Goal: Task Accomplishment & Management: Complete application form

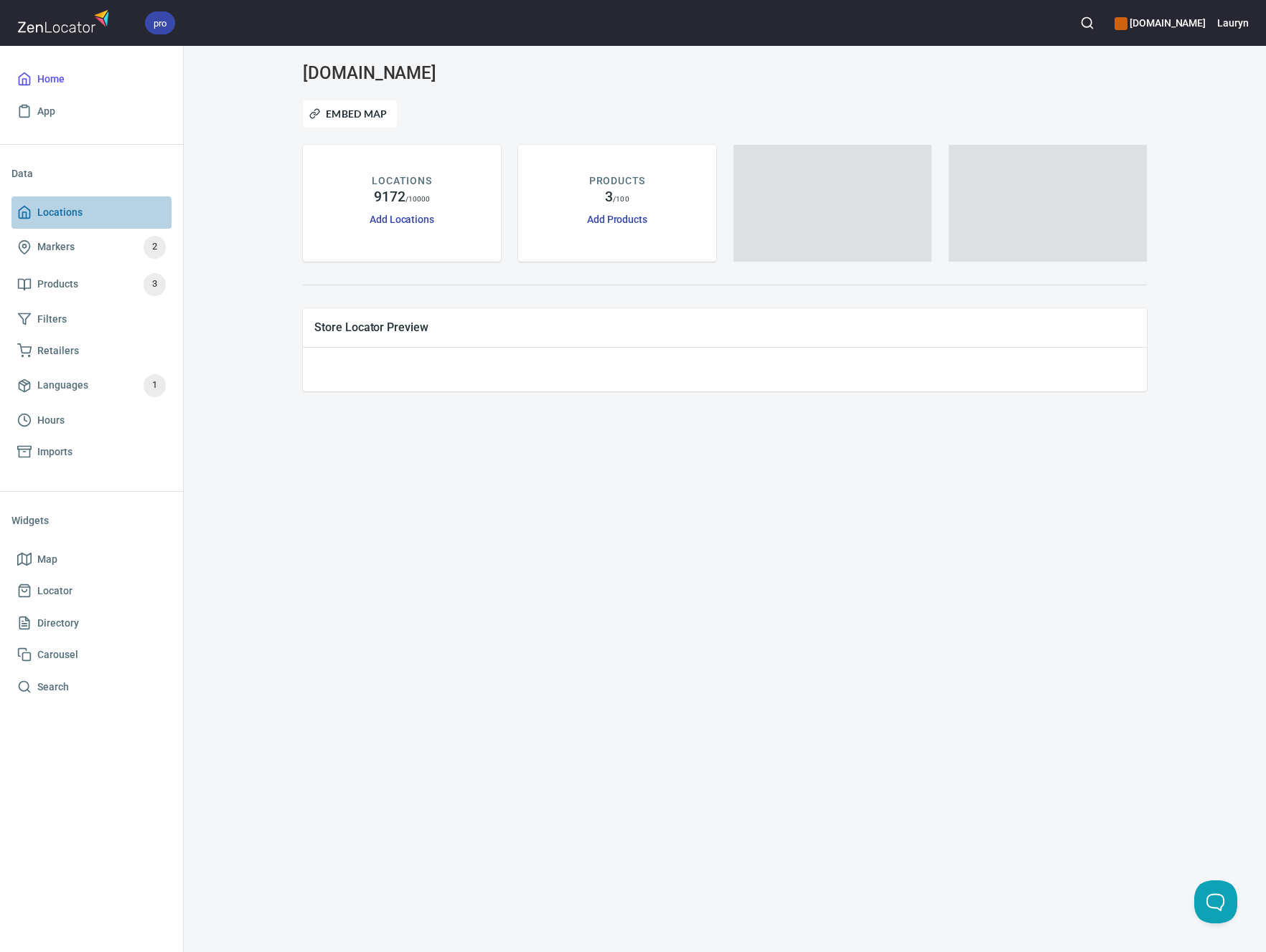
click at [90, 209] on span "Locations" at bounding box center [91, 212] width 148 height 18
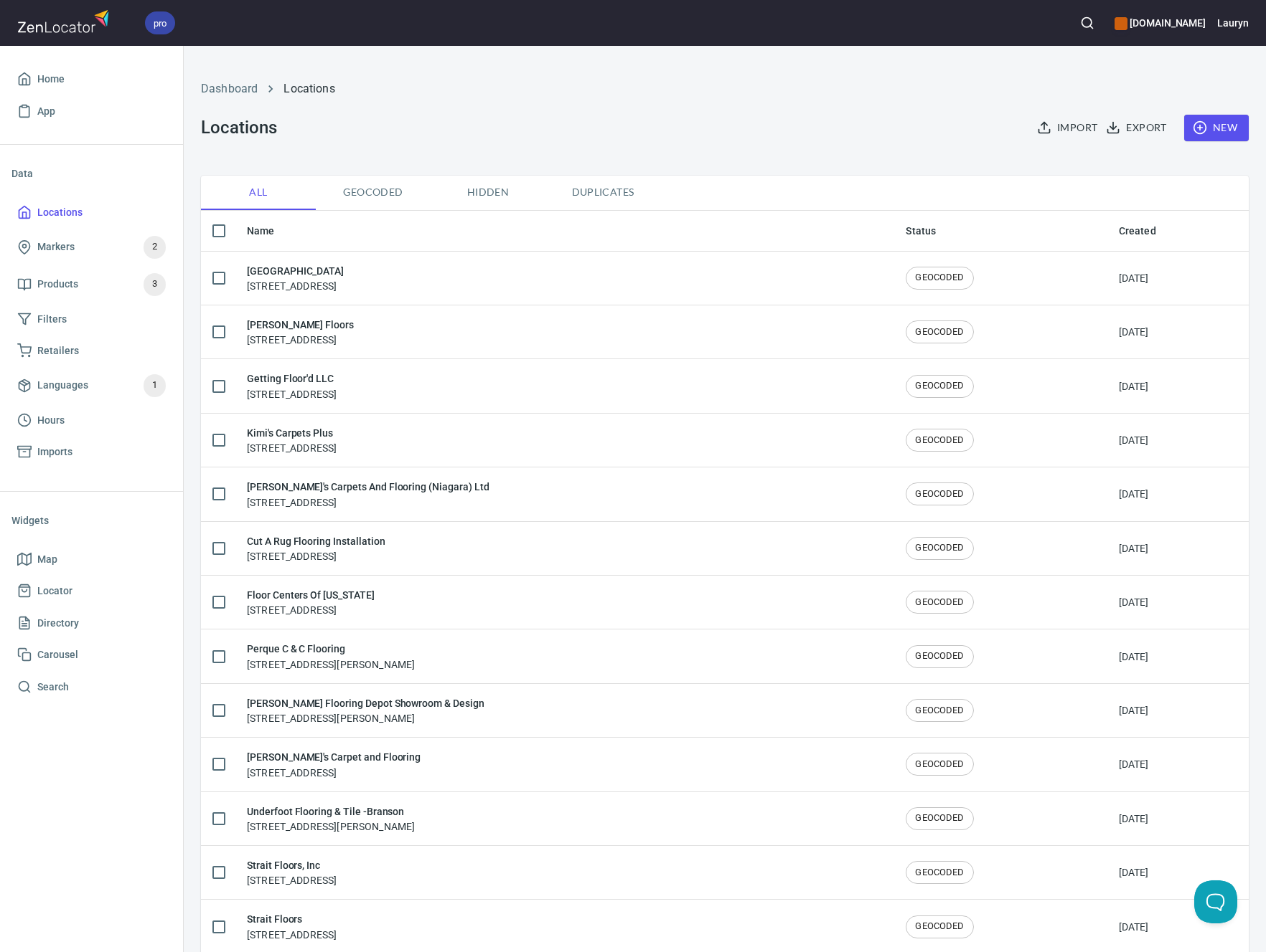
checkbox input "false"
click at [1071, 30] on button "button" at bounding box center [1087, 23] width 31 height 31
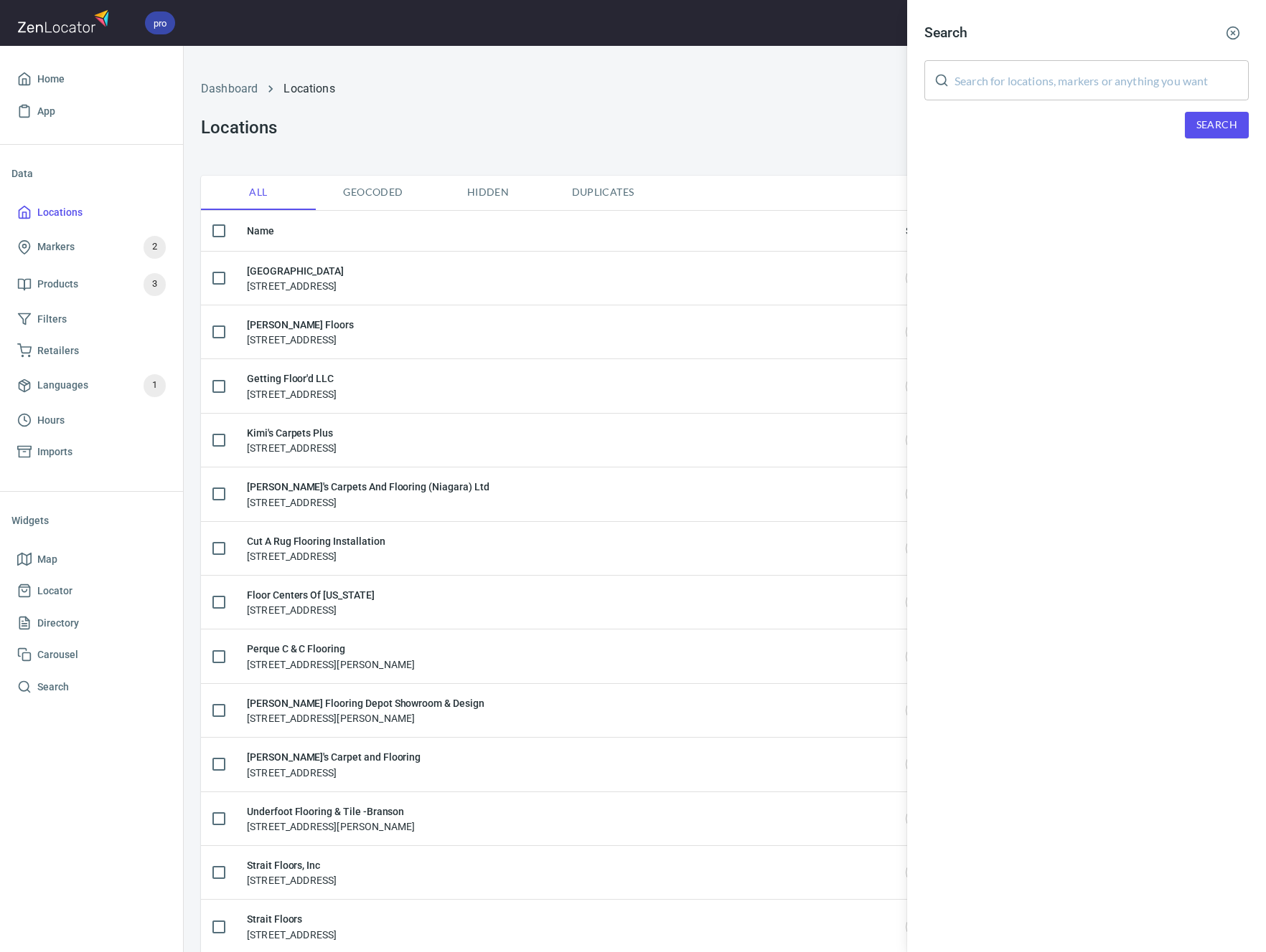
click at [1002, 84] on input "text" at bounding box center [1101, 80] width 294 height 40
paste input "30269"
type input "30269"
click at [1212, 123] on span "Search" at bounding box center [1217, 125] width 41 height 18
click at [1227, 35] on circle "button" at bounding box center [1233, 33] width 12 height 12
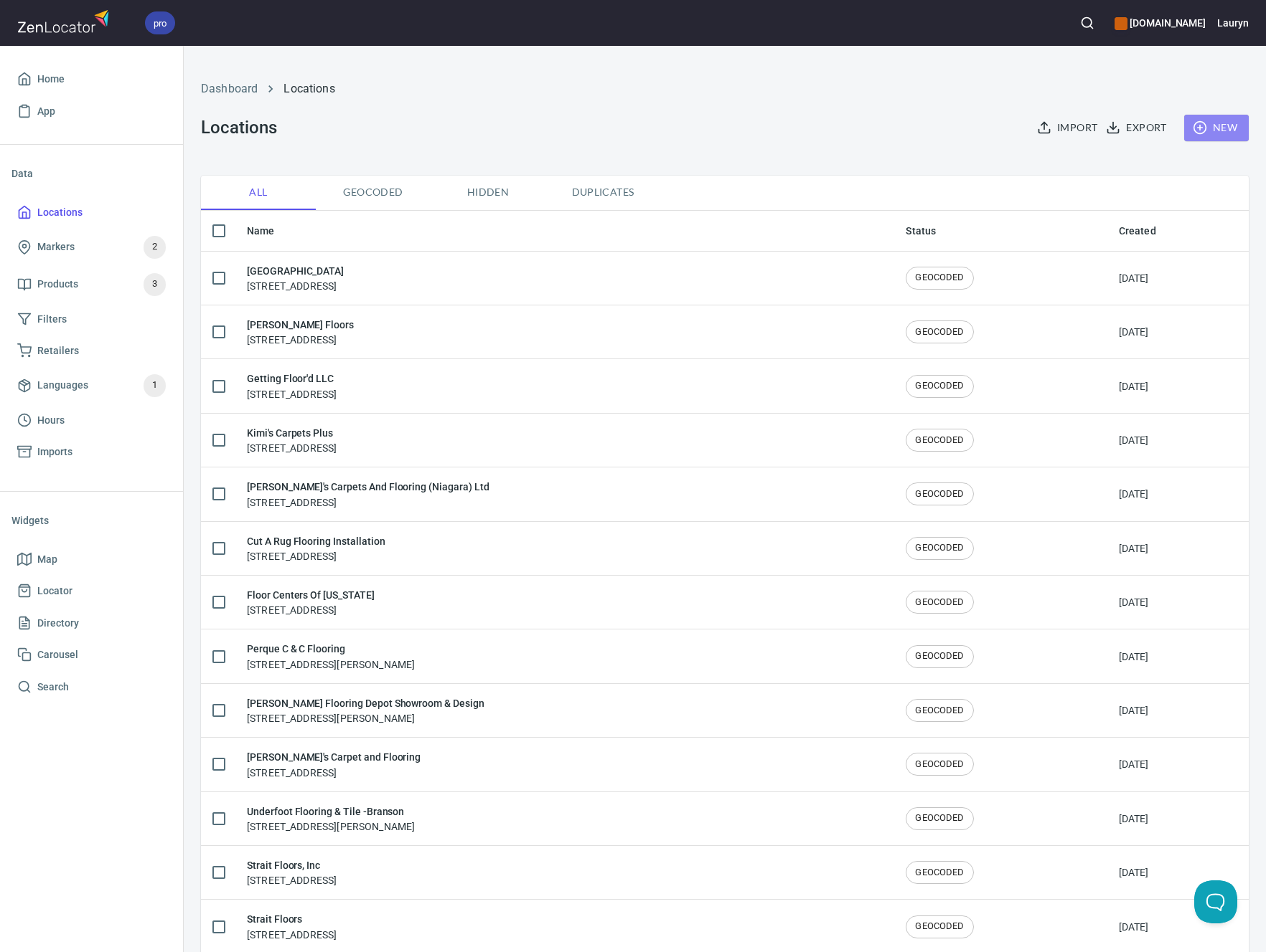
click at [1198, 130] on span "New" at bounding box center [1216, 128] width 41 height 18
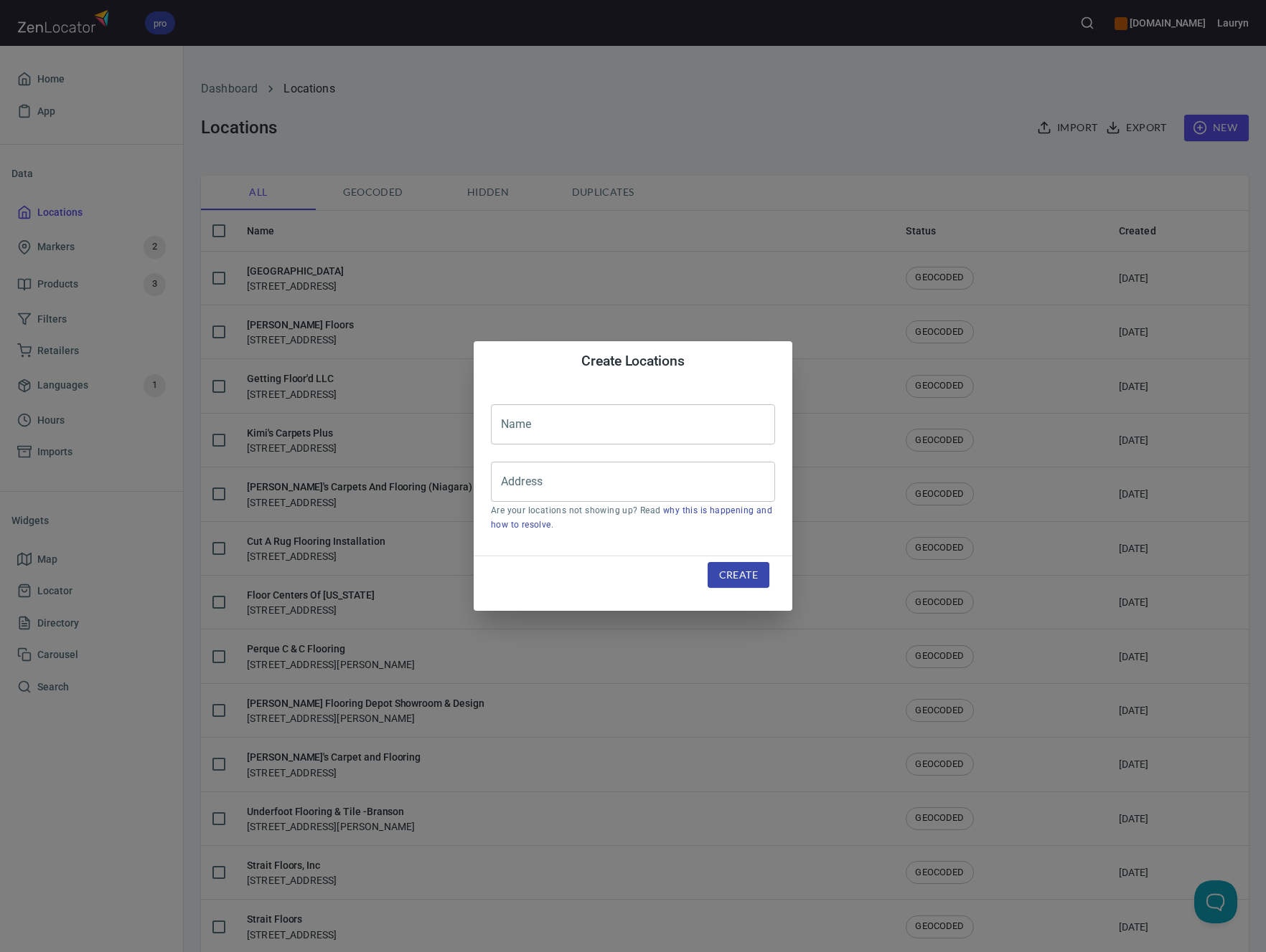
click at [698, 413] on input "text" at bounding box center [632, 424] width 284 height 40
paste input "Expressive Flooring"
type input "Expressive Flooring"
click at [641, 477] on input "Address" at bounding box center [622, 482] width 250 height 28
paste input "[STREET_ADDRESS]"
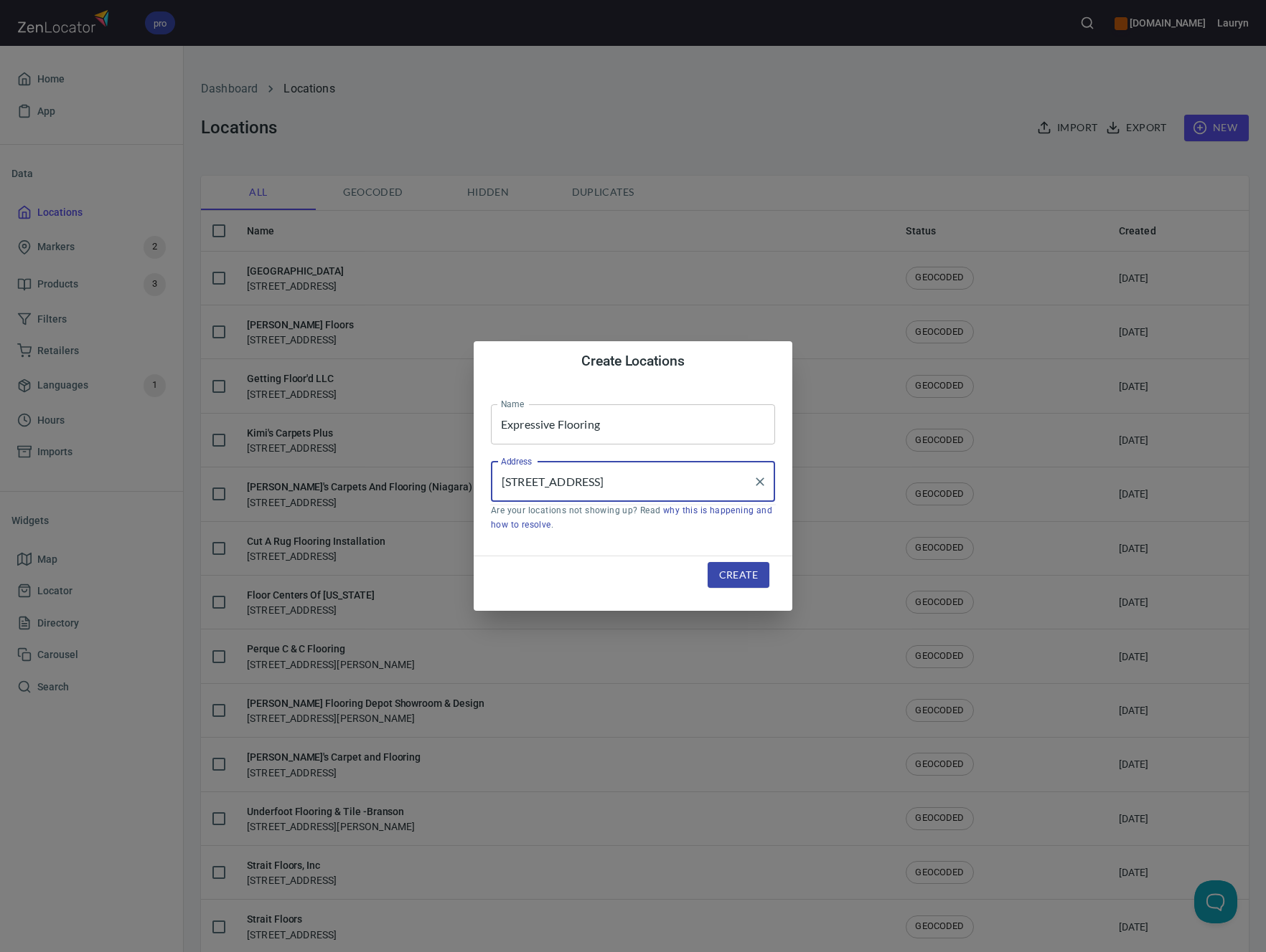
type input "[STREET_ADDRESS]"
click at [725, 570] on span "Create" at bounding box center [737, 576] width 38 height 18
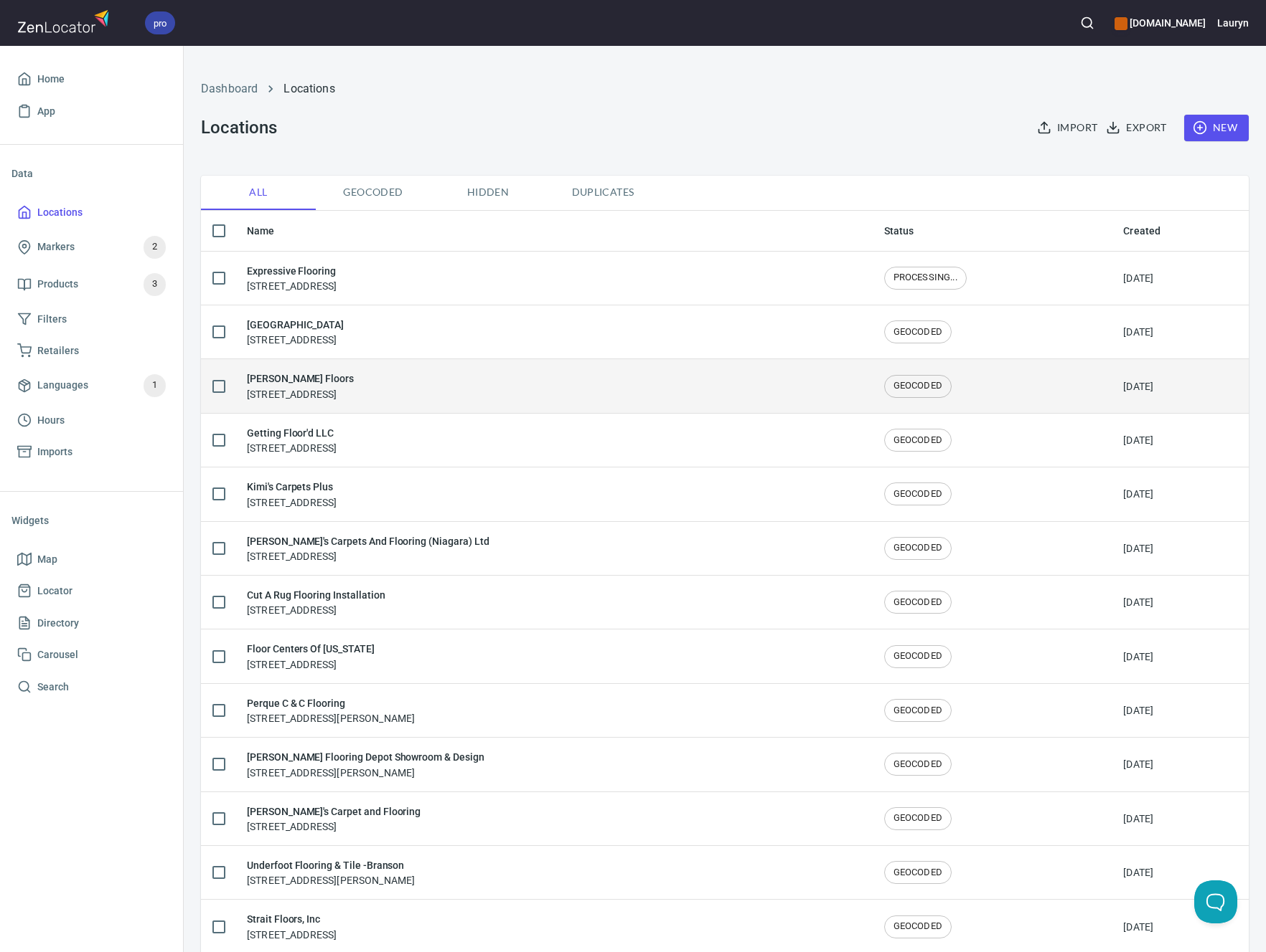
click at [603, 278] on div "Expressive Flooring [STREET_ADDRESS]" at bounding box center [553, 278] width 614 height 30
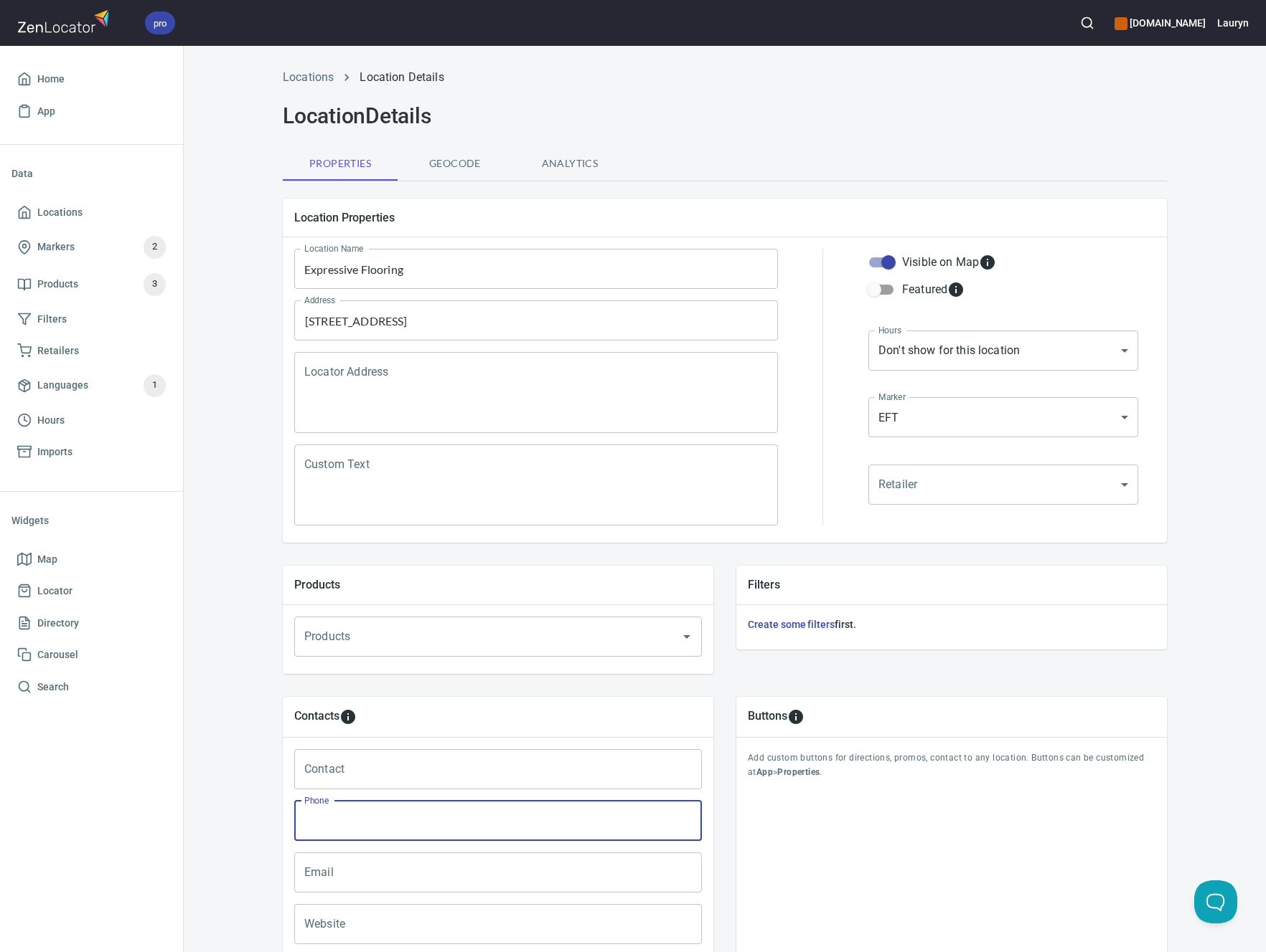
click at [352, 811] on input "Phone" at bounding box center [497, 820] width 408 height 40
paste input "[PHONE_NUMBER]"
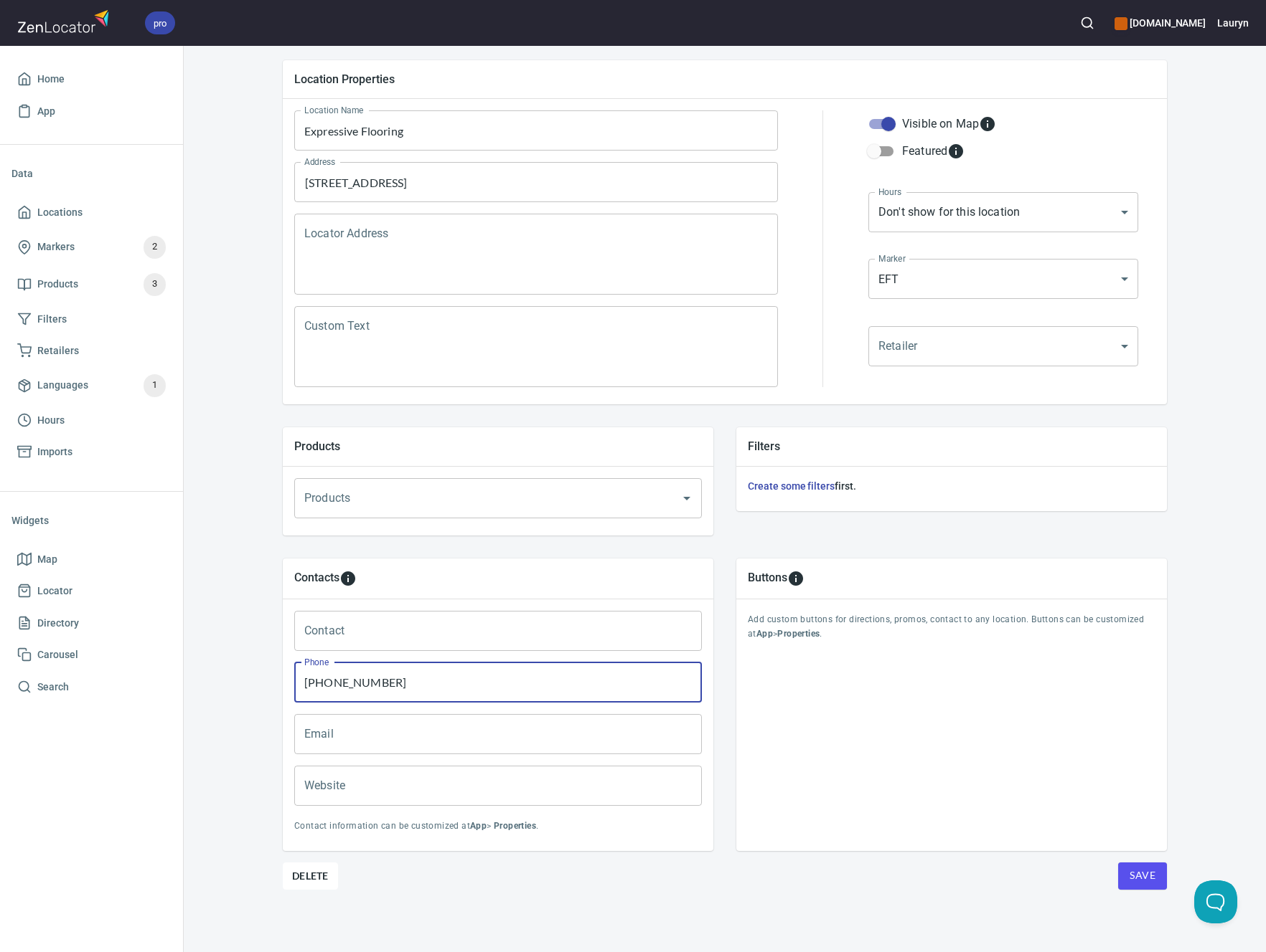
type input "[PHONE_NUMBER]"
click at [442, 794] on input "Website" at bounding box center [497, 786] width 408 height 40
paste input "[URL][DOMAIN_NAME]"
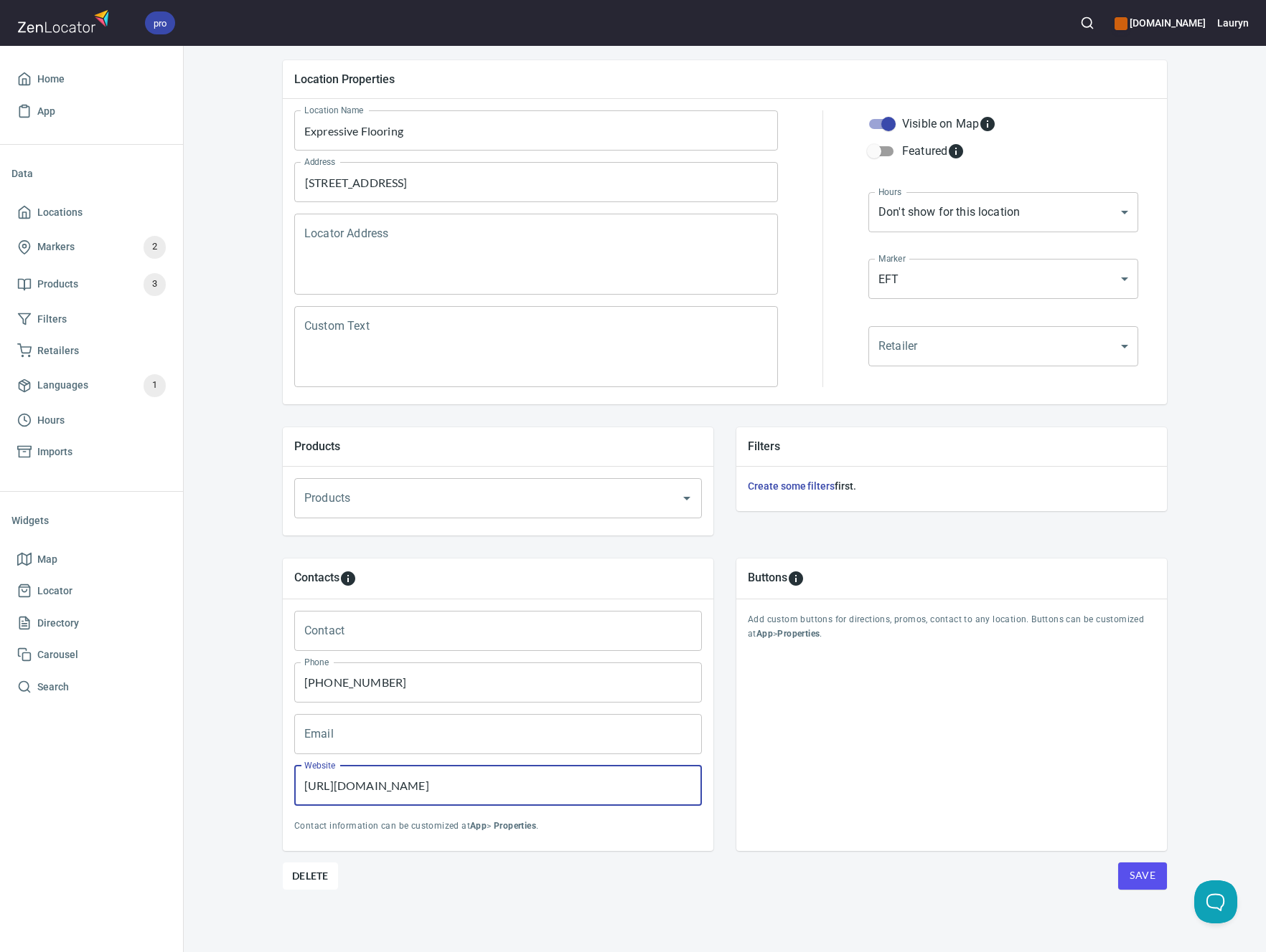
type input "[URL][DOMAIN_NAME]"
click at [793, 854] on div "Buttons Add custom buttons for directions, promos, contact to any location. But…" at bounding box center [950, 704] width 453 height 315
click at [1144, 877] on span "Save" at bounding box center [1142, 876] width 26 height 18
click at [121, 213] on span "Locations" at bounding box center [91, 212] width 148 height 18
